Goal: Transaction & Acquisition: Book appointment/travel/reservation

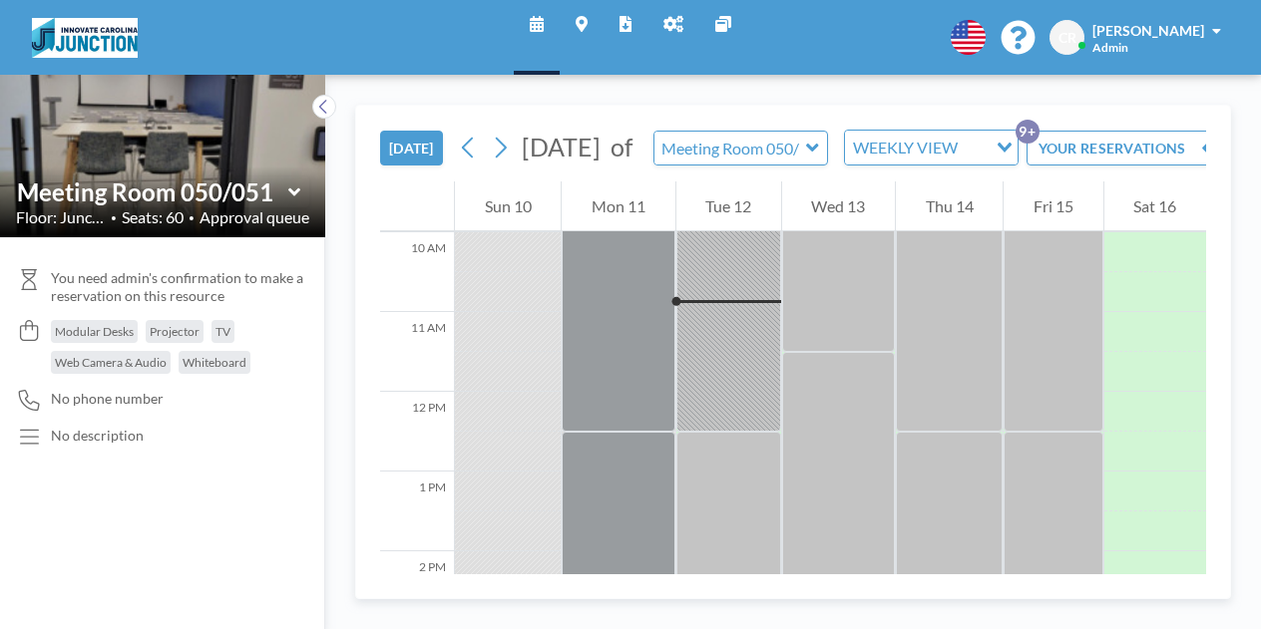
scroll to position [798, 0]
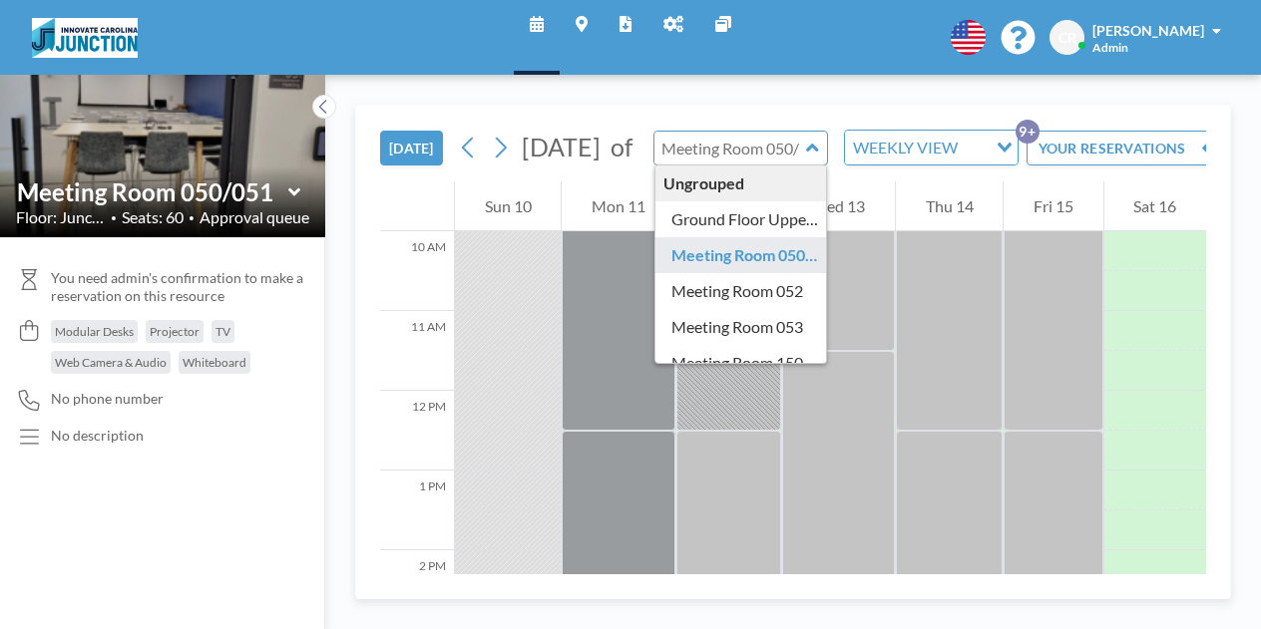
click at [687, 159] on input "text" at bounding box center [730, 148] width 153 height 33
type input "Meeting Room 053"
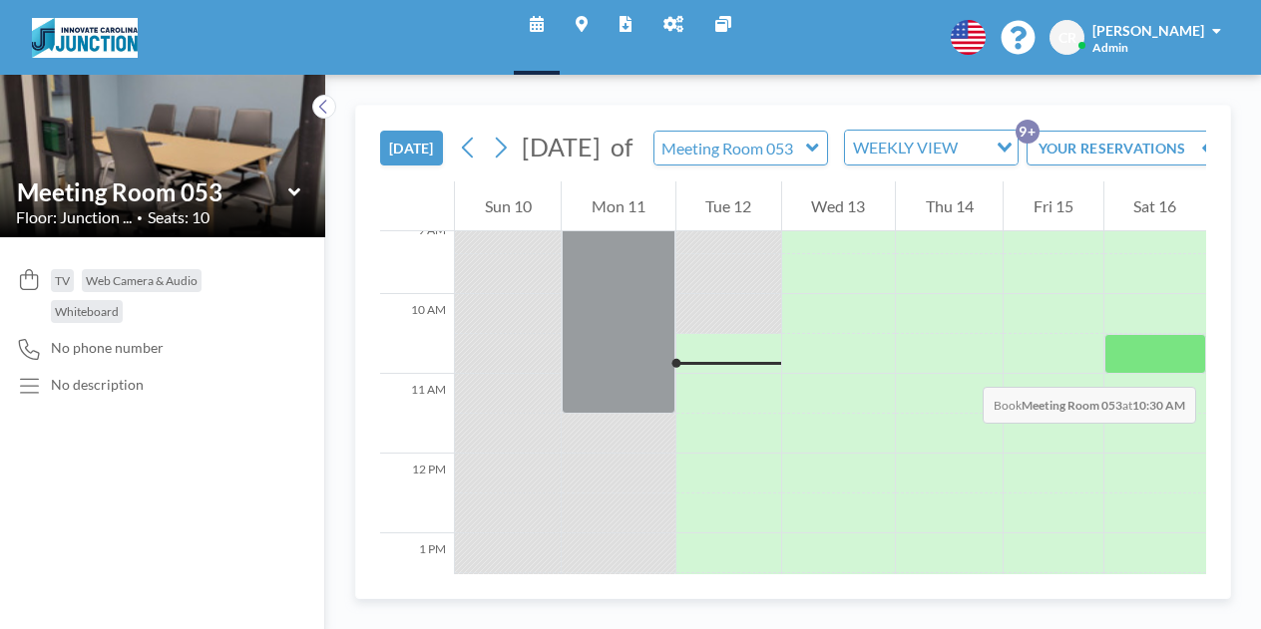
scroll to position [732, 0]
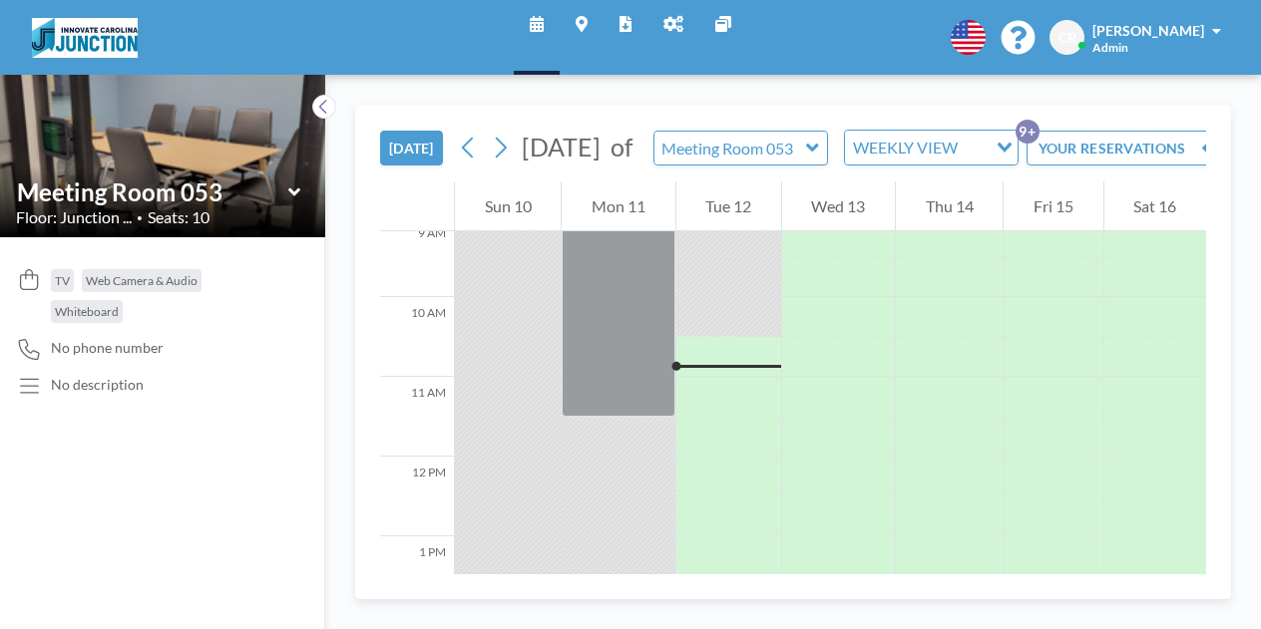
click at [733, 297] on div at bounding box center [728, 277] width 105 height 40
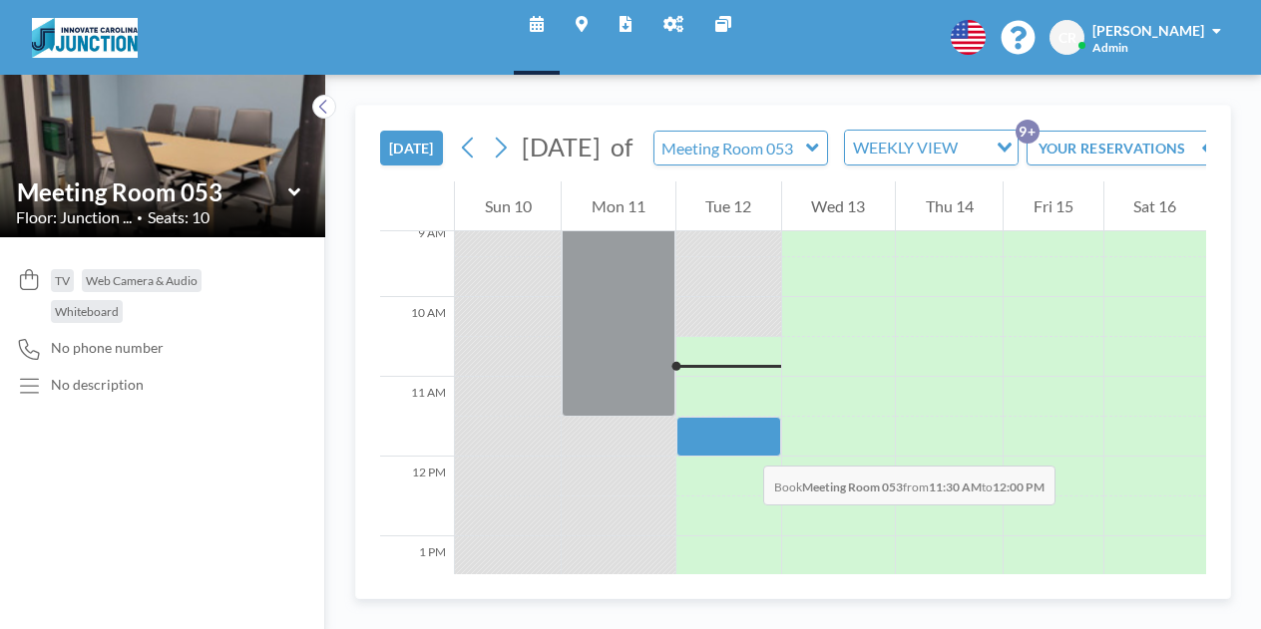
click at [743, 445] on div at bounding box center [728, 437] width 105 height 40
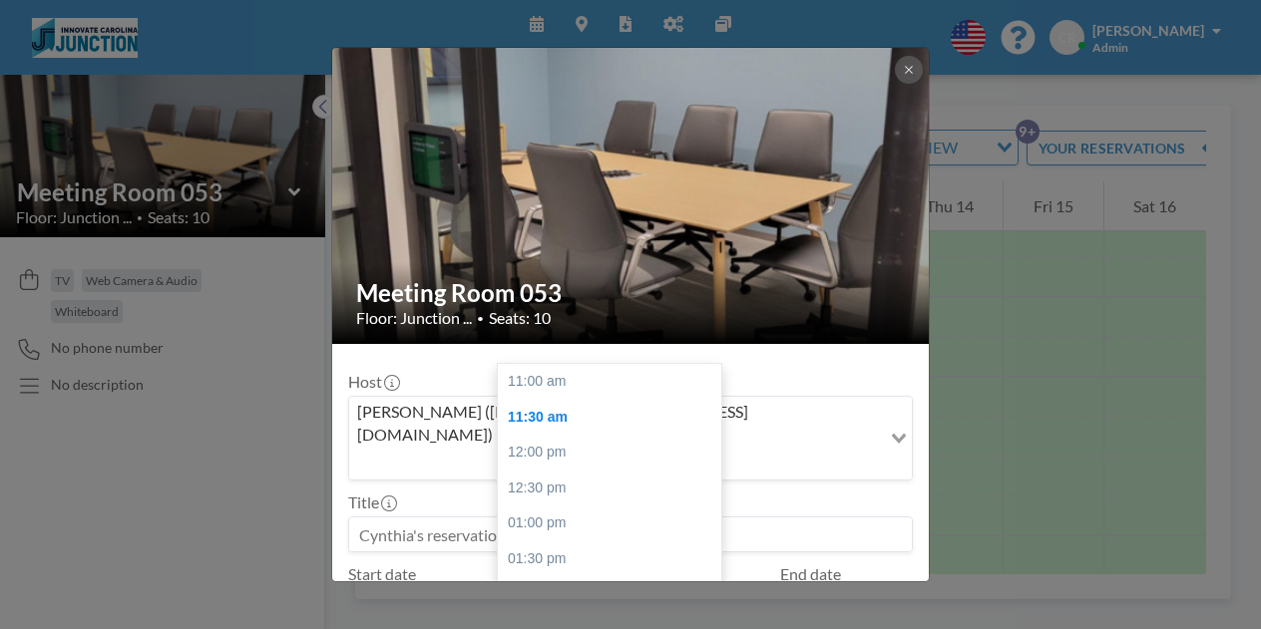
scroll to position [36, 0]
click at [553, 588] on input "11:30 am" at bounding box center [558, 605] width 123 height 34
click at [561, 588] on input "11:30 am" at bounding box center [558, 605] width 123 height 34
drag, startPoint x: 717, startPoint y: 343, endPoint x: 714, endPoint y: 321, distance: 22.1
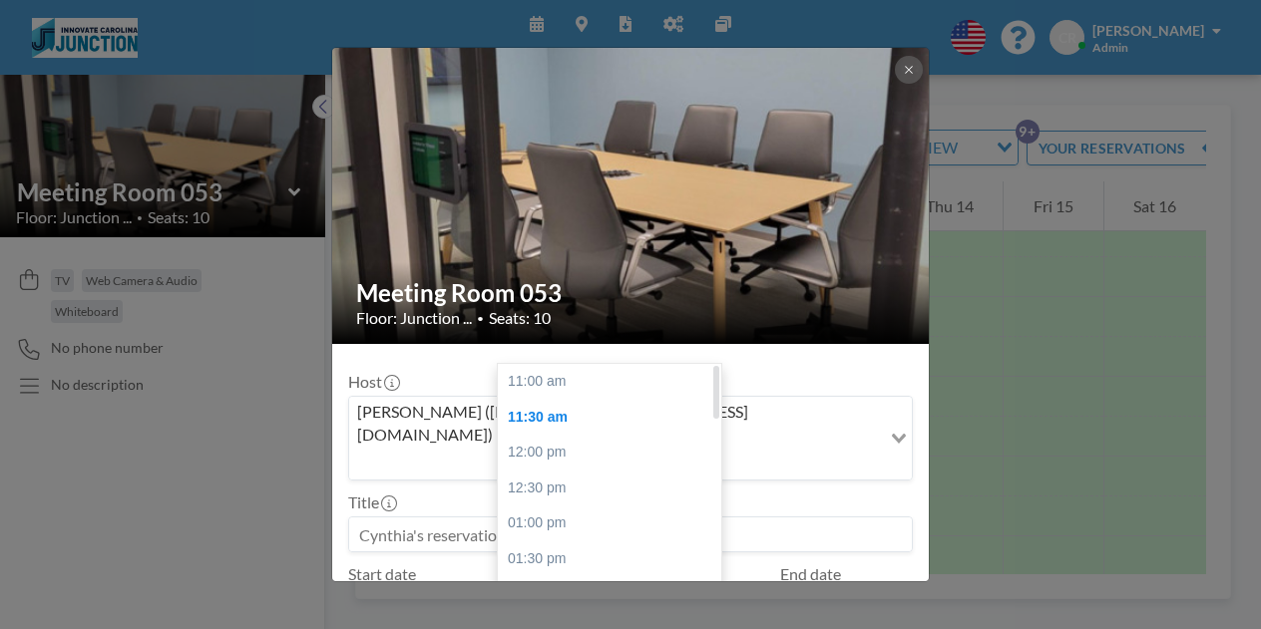
click at [714, 366] on div at bounding box center [716, 392] width 6 height 53
click at [651, 364] on div "11:00 am" at bounding box center [609, 382] width 223 height 36
type input "11:00 am"
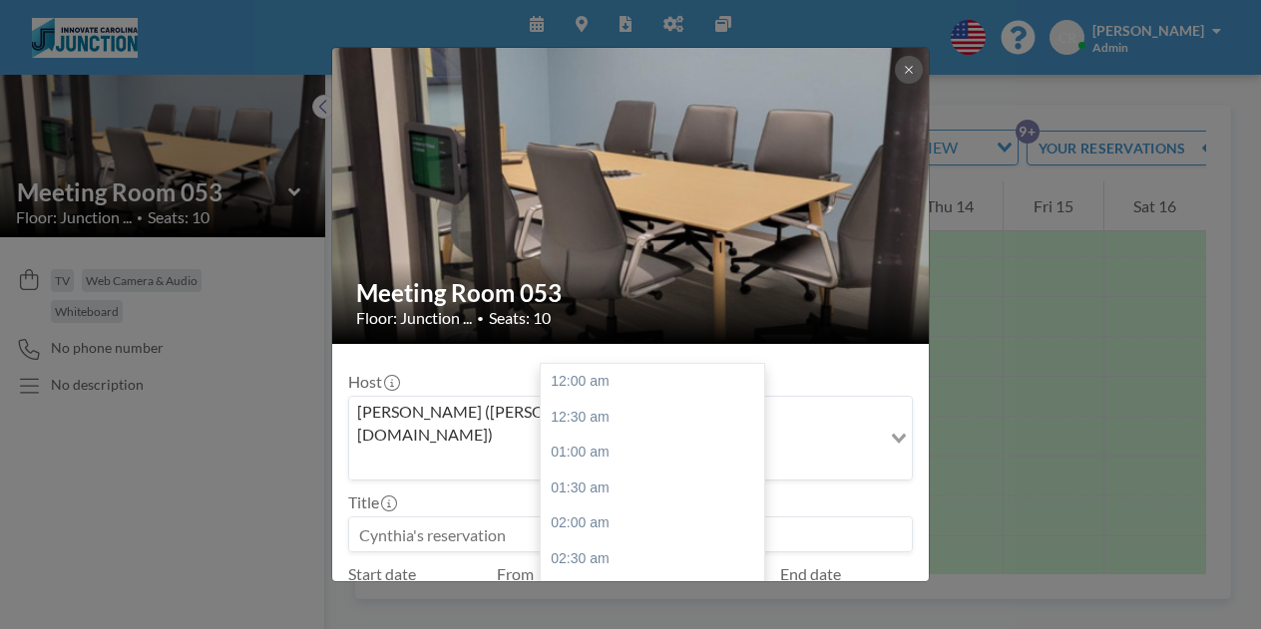
scroll to position [852, 0]
click at [723, 588] on input "12:00 pm" at bounding box center [702, 605] width 123 height 34
click at [618, 400] on div "12:30 pm" at bounding box center [652, 418] width 223 height 36
type input "12:30 pm"
click at [597, 518] on input at bounding box center [630, 535] width 563 height 34
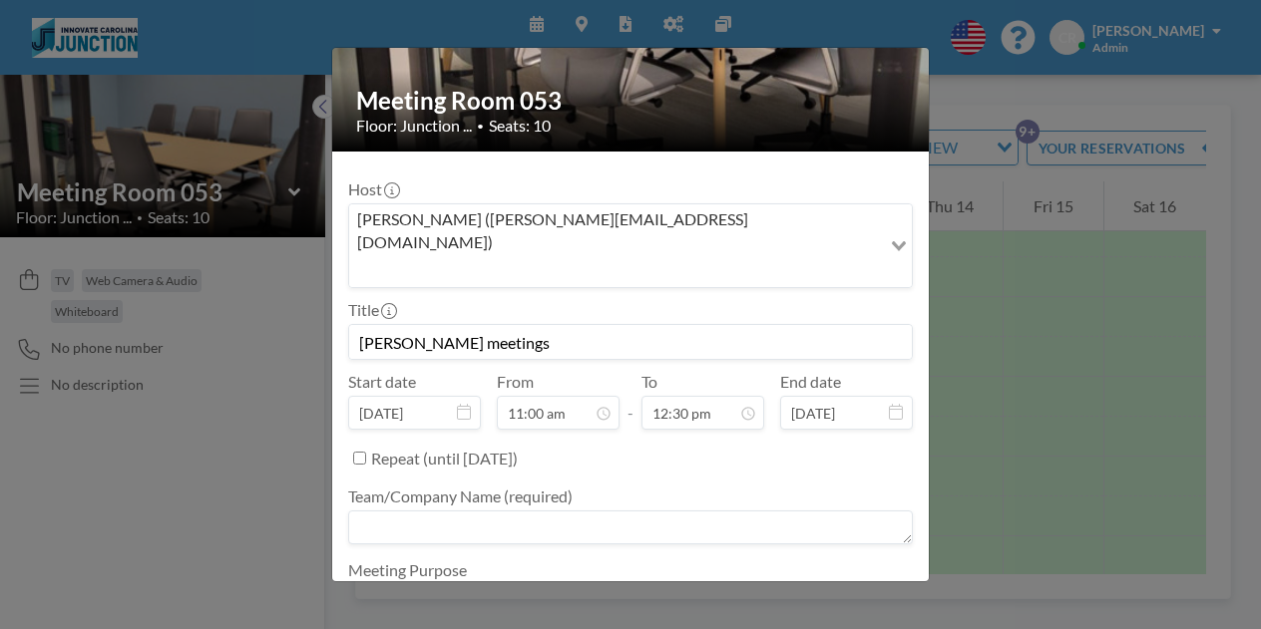
scroll to position [201, 0]
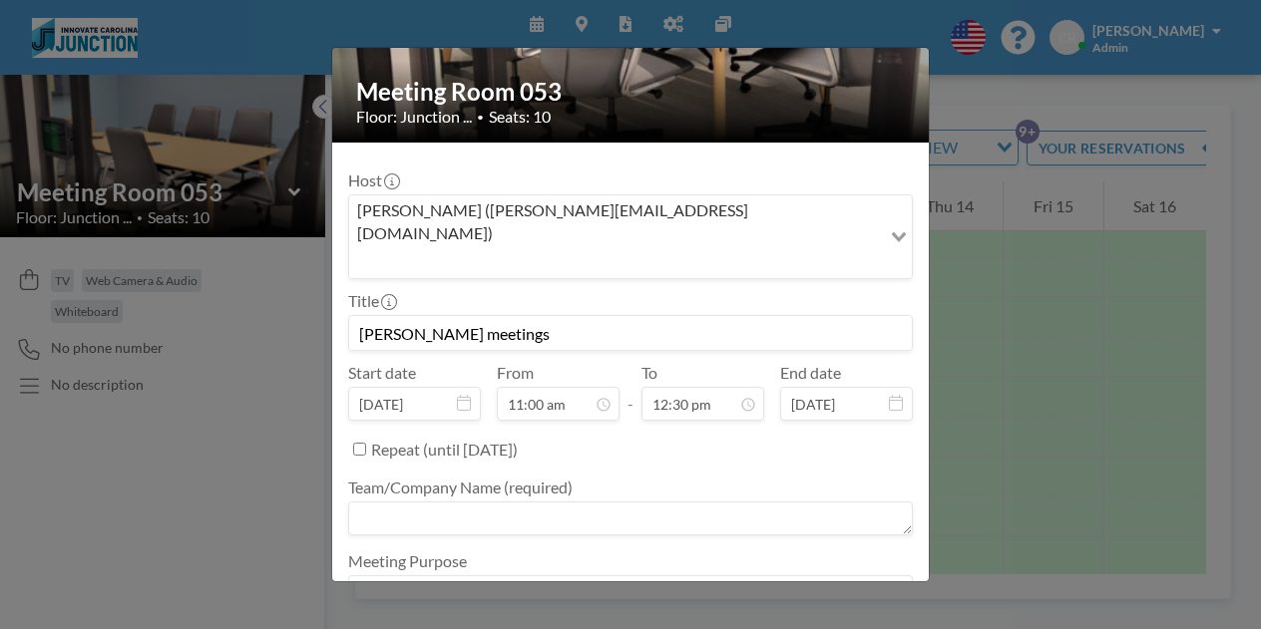
type input "[PERSON_NAME] meetings"
click at [813, 502] on textarea at bounding box center [630, 519] width 565 height 34
type textarea "I"
type textarea "Innovate Carolina IHE"
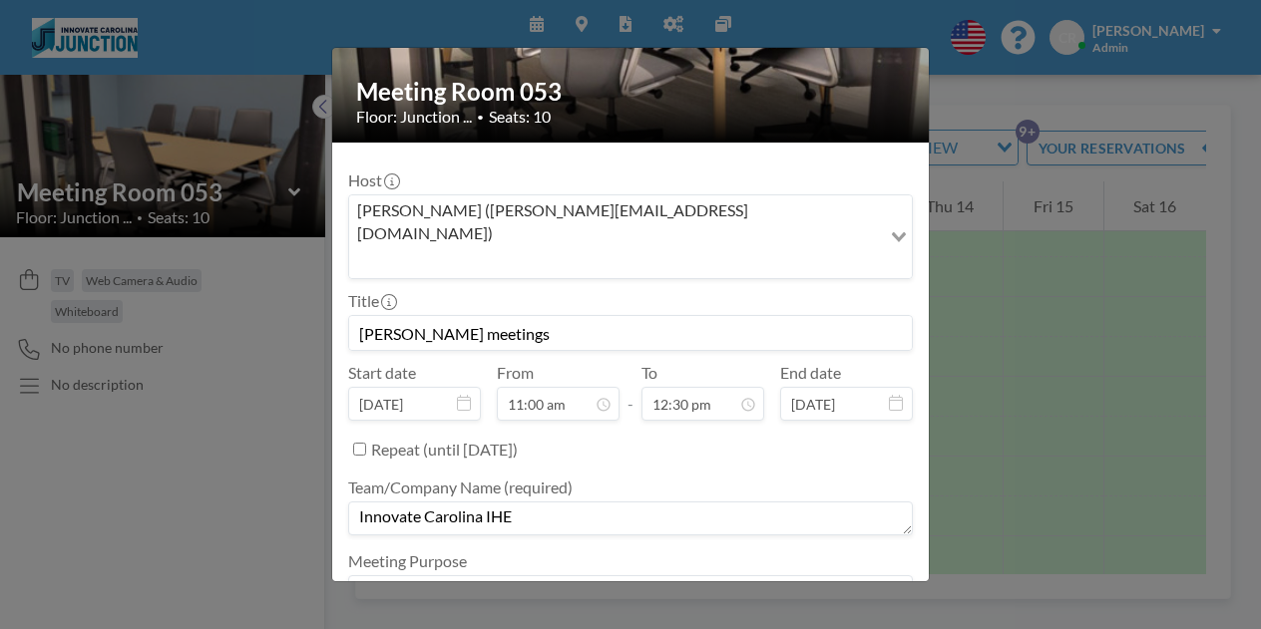
click at [874, 575] on textarea at bounding box center [630, 592] width 565 height 34
type textarea "contractor, meeting with manager"
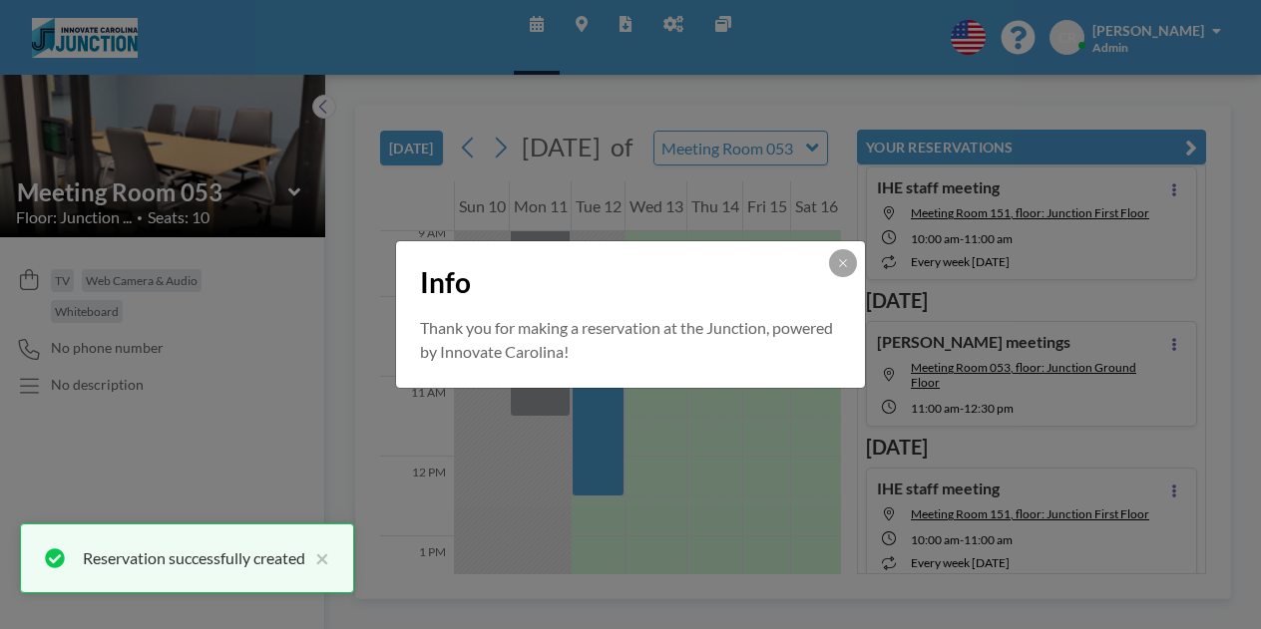
scroll to position [33, 0]
click at [839, 261] on icon at bounding box center [843, 263] width 12 height 12
